Goal: Task Accomplishment & Management: Use online tool/utility

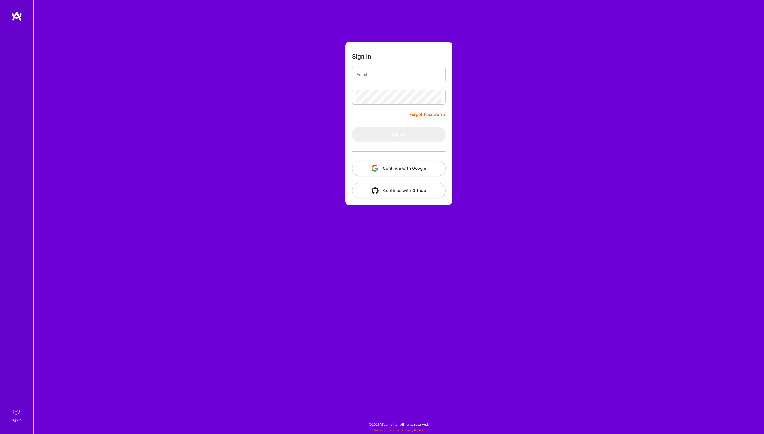
type input "[PERSON_NAME][EMAIL_ADDRESS][DOMAIN_NAME]"
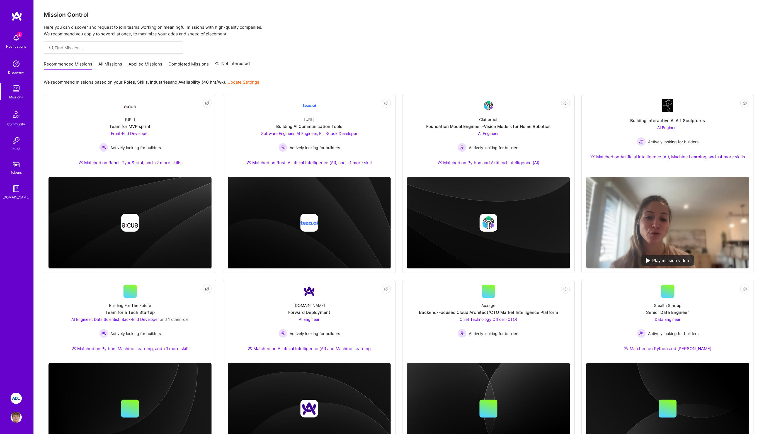
click at [17, 394] on img at bounding box center [16, 398] width 11 height 11
